Goal: Task Accomplishment & Management: Manage account settings

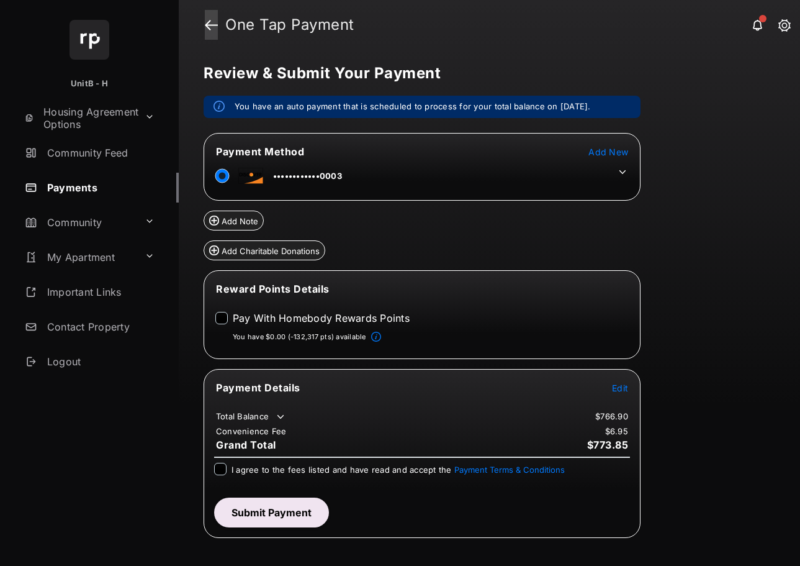
click at [212, 24] on link at bounding box center [211, 25] width 13 height 30
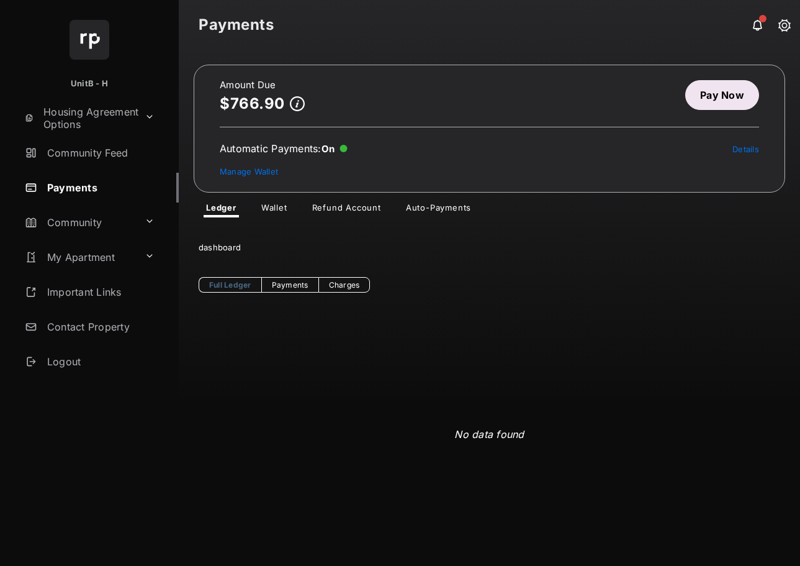
click at [712, 98] on link "Pay Now" at bounding box center [722, 95] width 74 height 30
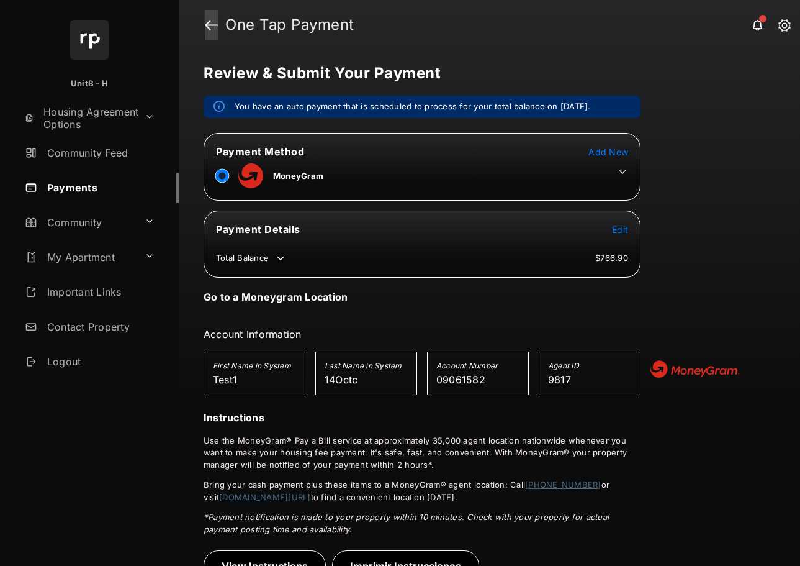
click at [211, 27] on link at bounding box center [211, 25] width 13 height 30
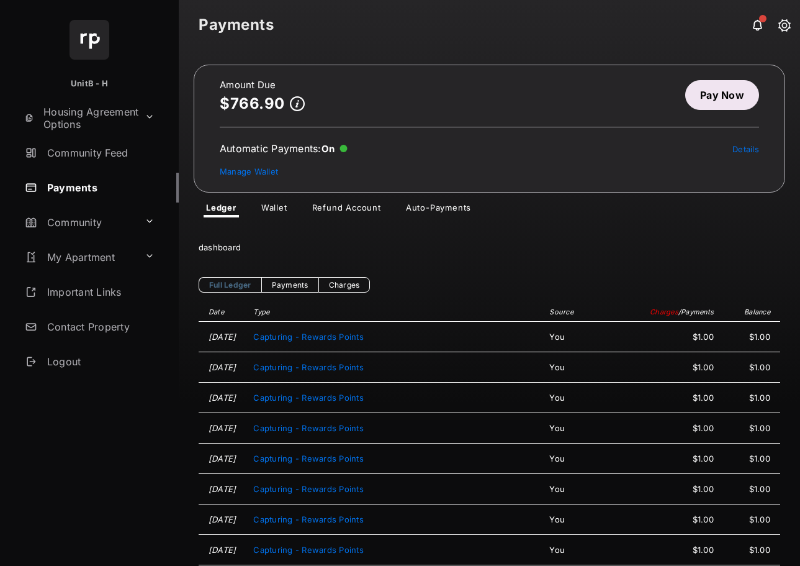
click at [271, 208] on link "Wallet" at bounding box center [274, 209] width 46 height 15
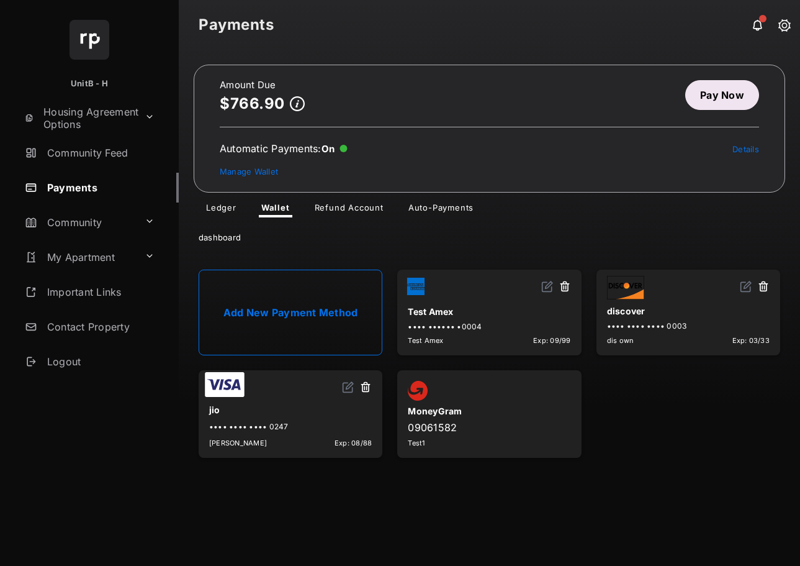
click at [292, 301] on link "Add New Payment Method" at bounding box center [291, 312] width 184 height 86
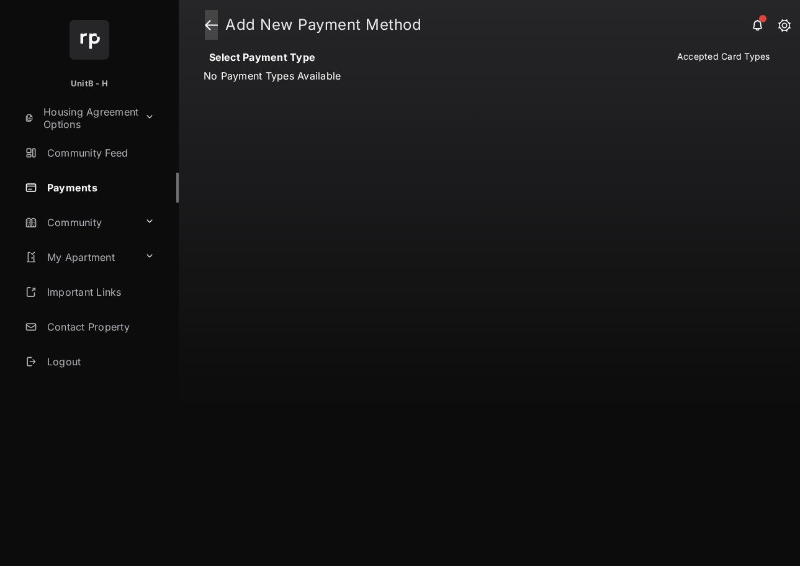
click at [205, 19] on link at bounding box center [211, 25] width 13 height 30
